Goal: Information Seeking & Learning: Learn about a topic

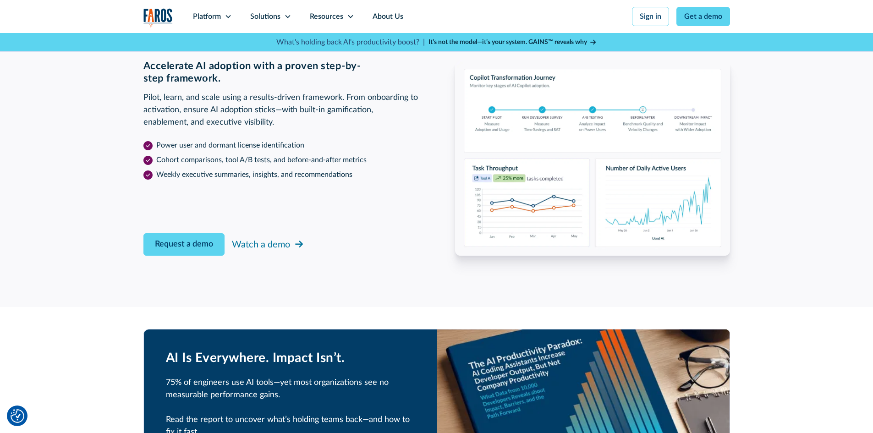
scroll to position [1467, 0]
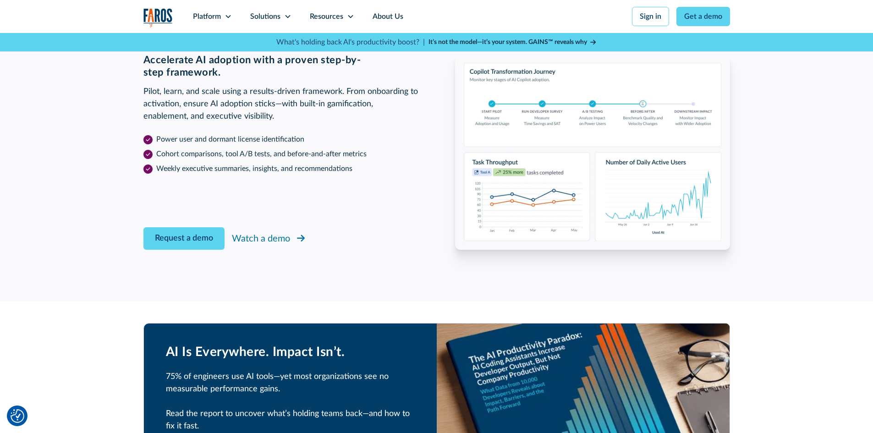
click at [273, 236] on div "Watch a demo" at bounding box center [261, 239] width 58 height 14
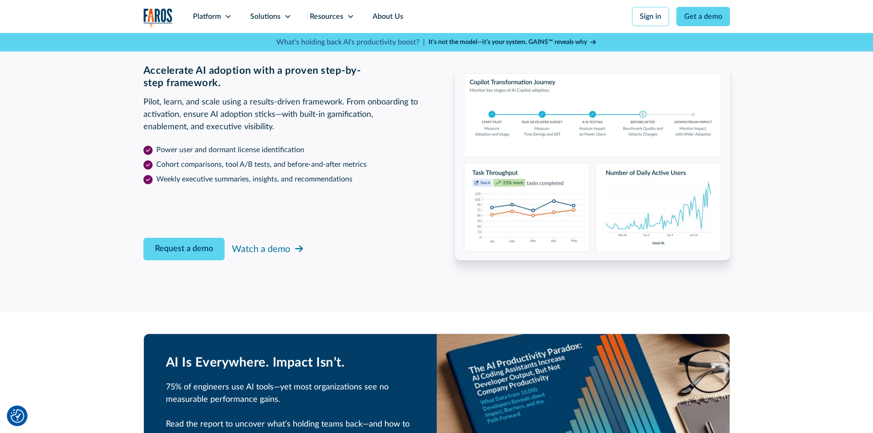
scroll to position [1467, 0]
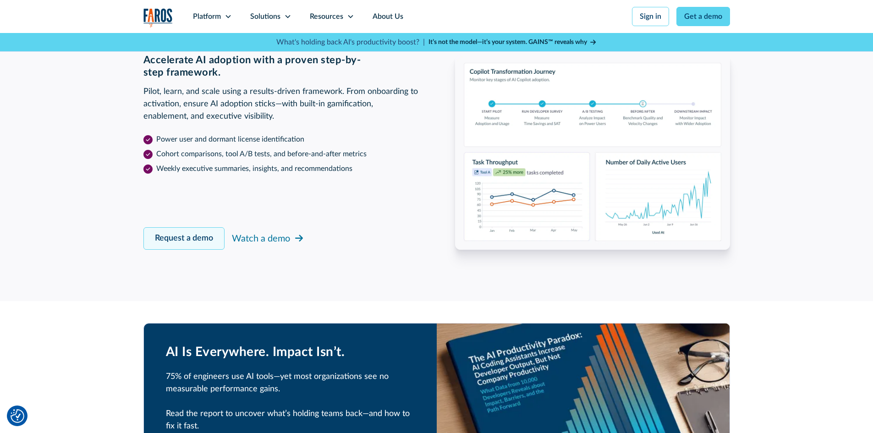
click at [168, 245] on link "Request a demo" at bounding box center [183, 238] width 81 height 22
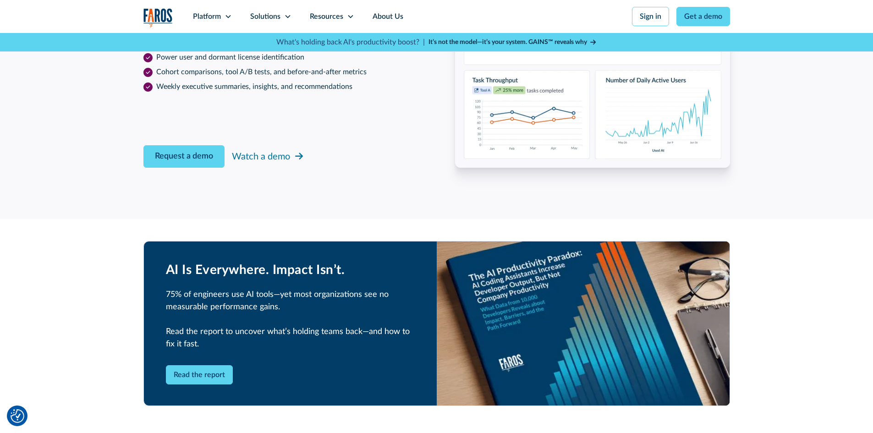
scroll to position [1628, 0]
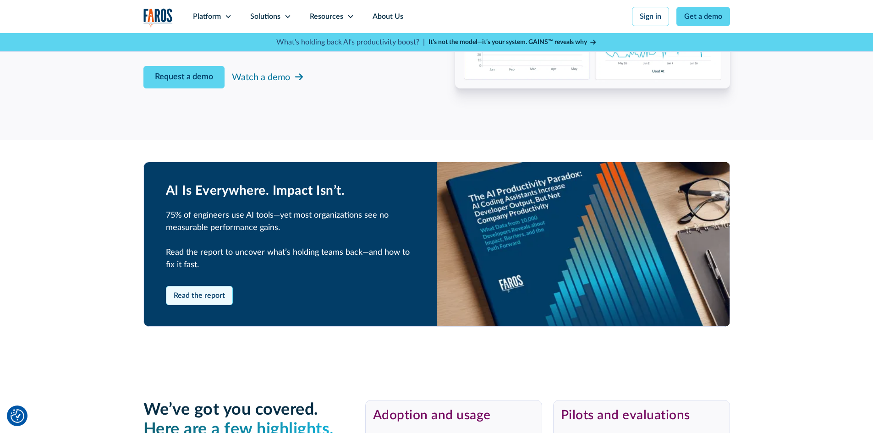
click at [213, 293] on link "Read the report" at bounding box center [199, 295] width 67 height 19
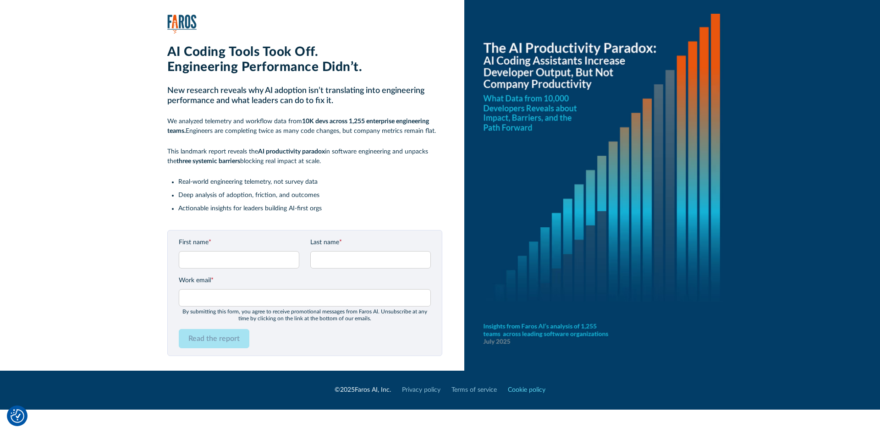
click at [530, 392] on link "Cookie policy" at bounding box center [527, 390] width 38 height 10
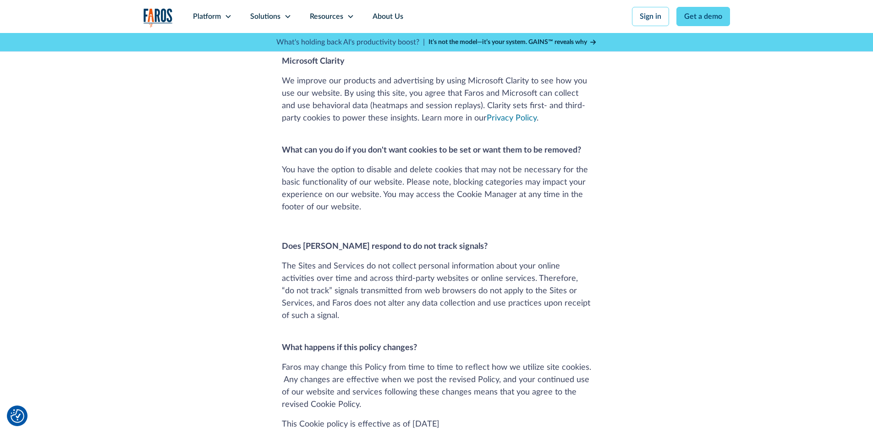
scroll to position [1192, 0]
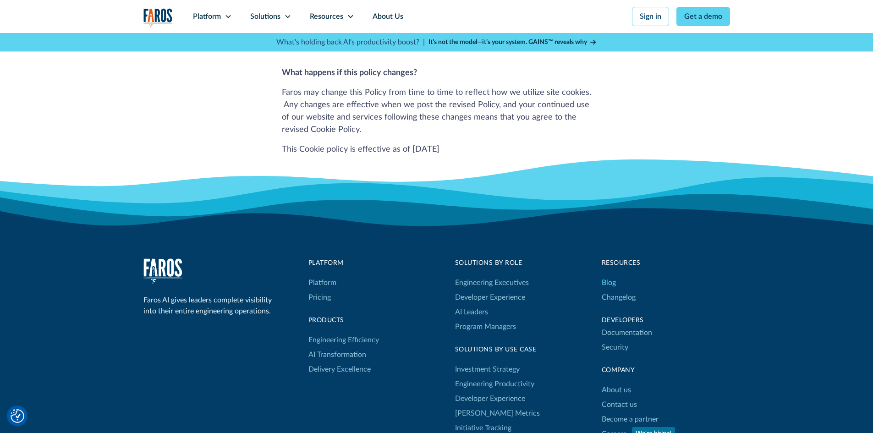
click at [609, 275] on link "Blog" at bounding box center [609, 282] width 14 height 15
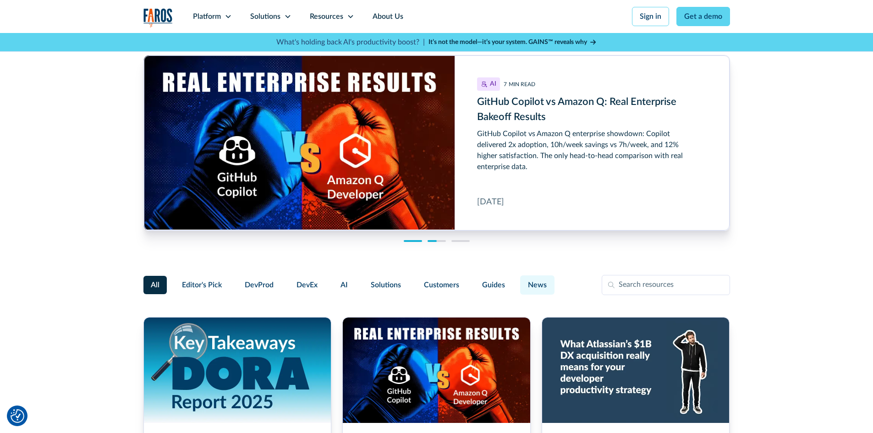
click at [538, 287] on span "News" at bounding box center [537, 285] width 19 height 11
click at [519, 281] on input "News" at bounding box center [519, 281] width 0 height 0
